Goal: Information Seeking & Learning: Learn about a topic

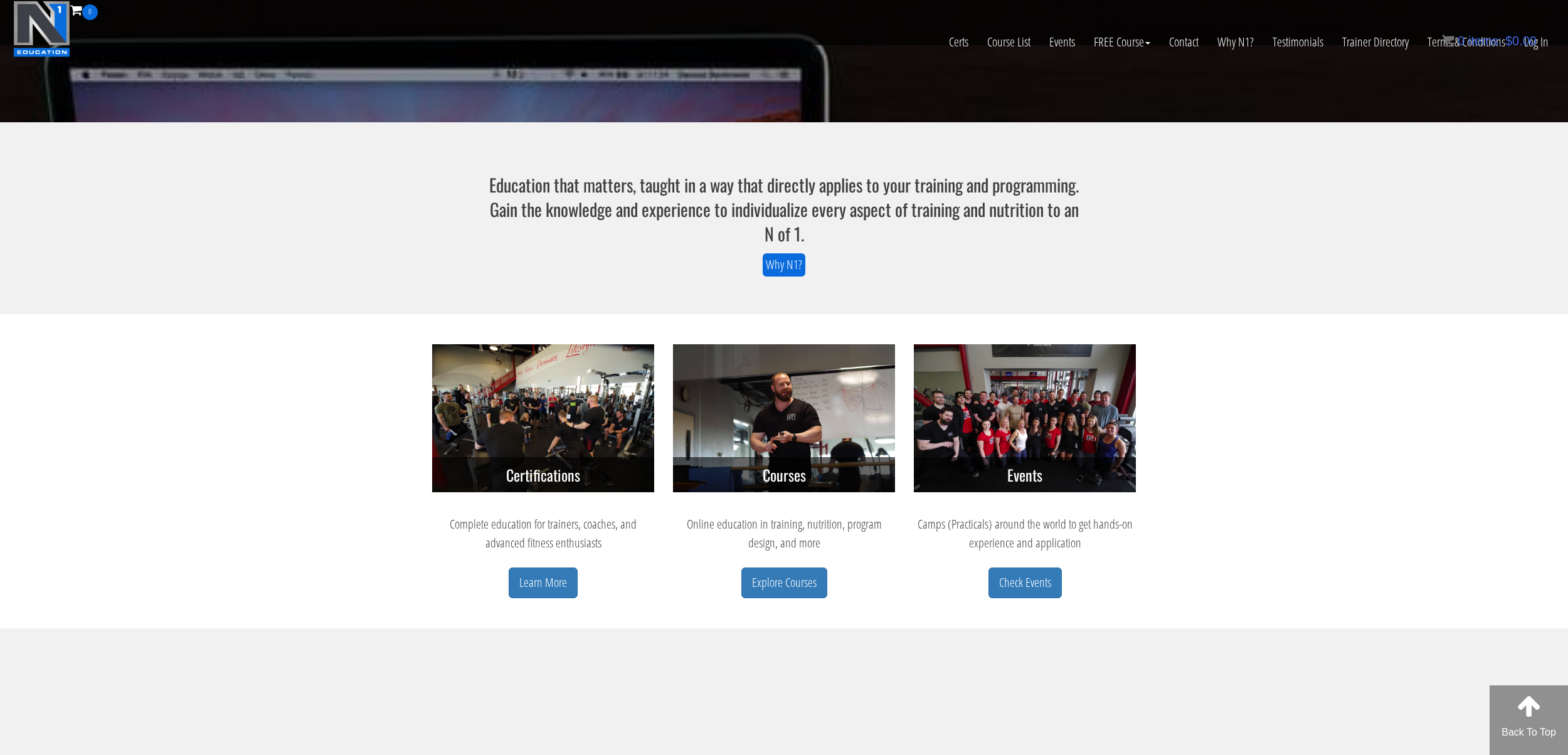
scroll to position [265, 0]
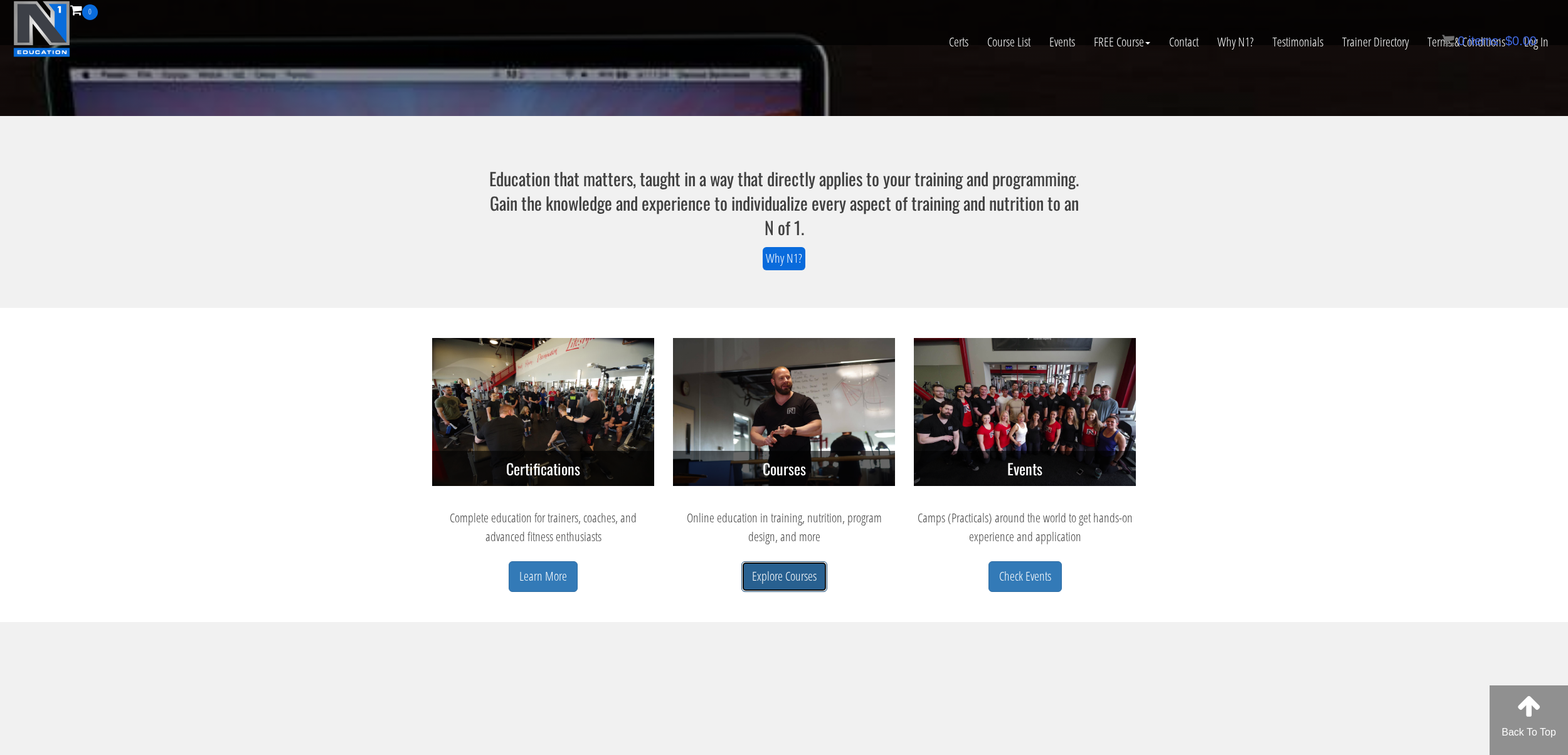
click at [804, 586] on link "Explore Courses" at bounding box center [784, 577] width 86 height 31
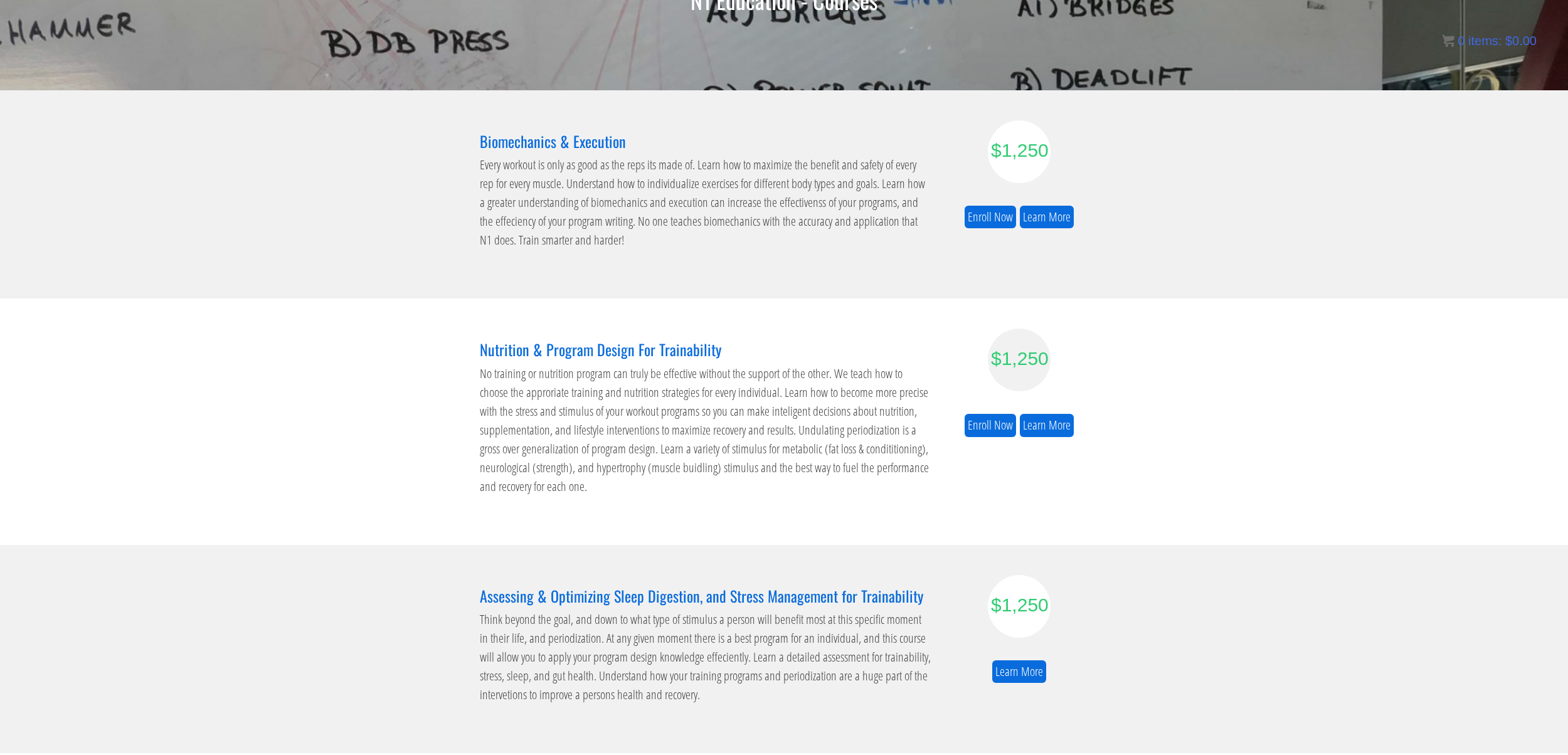
scroll to position [155, 0]
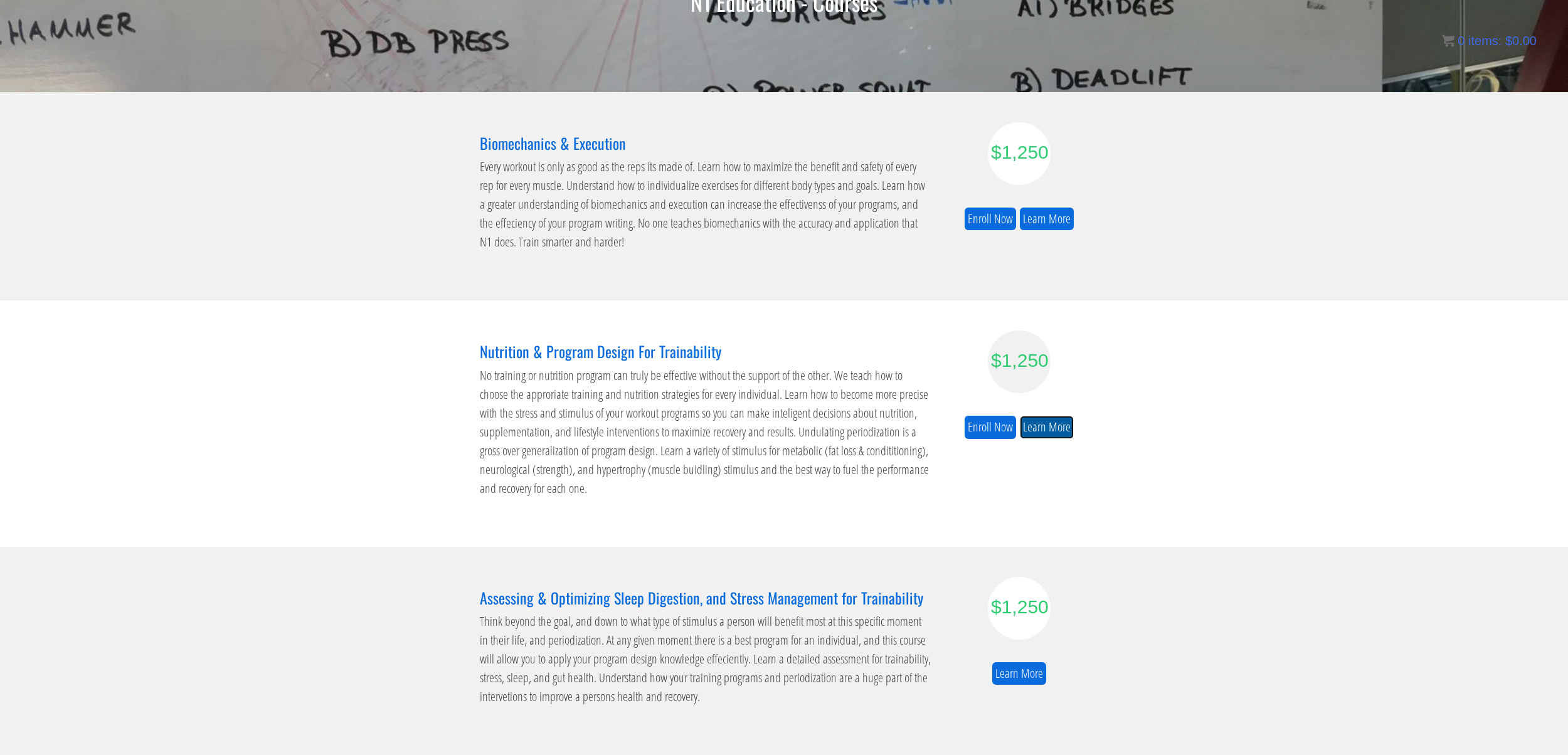
click at [1039, 435] on link "Learn More" at bounding box center [1046, 427] width 54 height 24
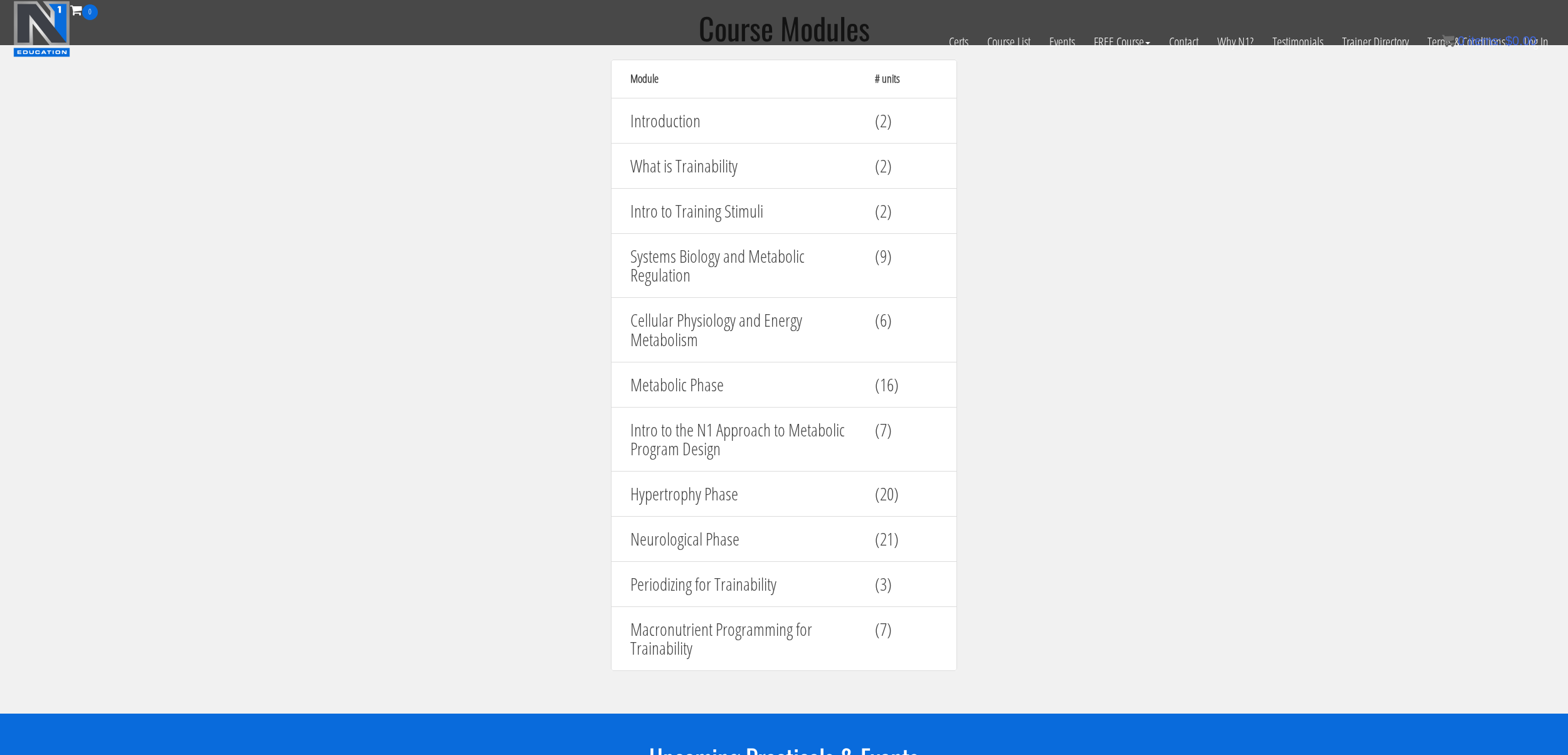
scroll to position [1227, 0]
